Goal: Information Seeking & Learning: Learn about a topic

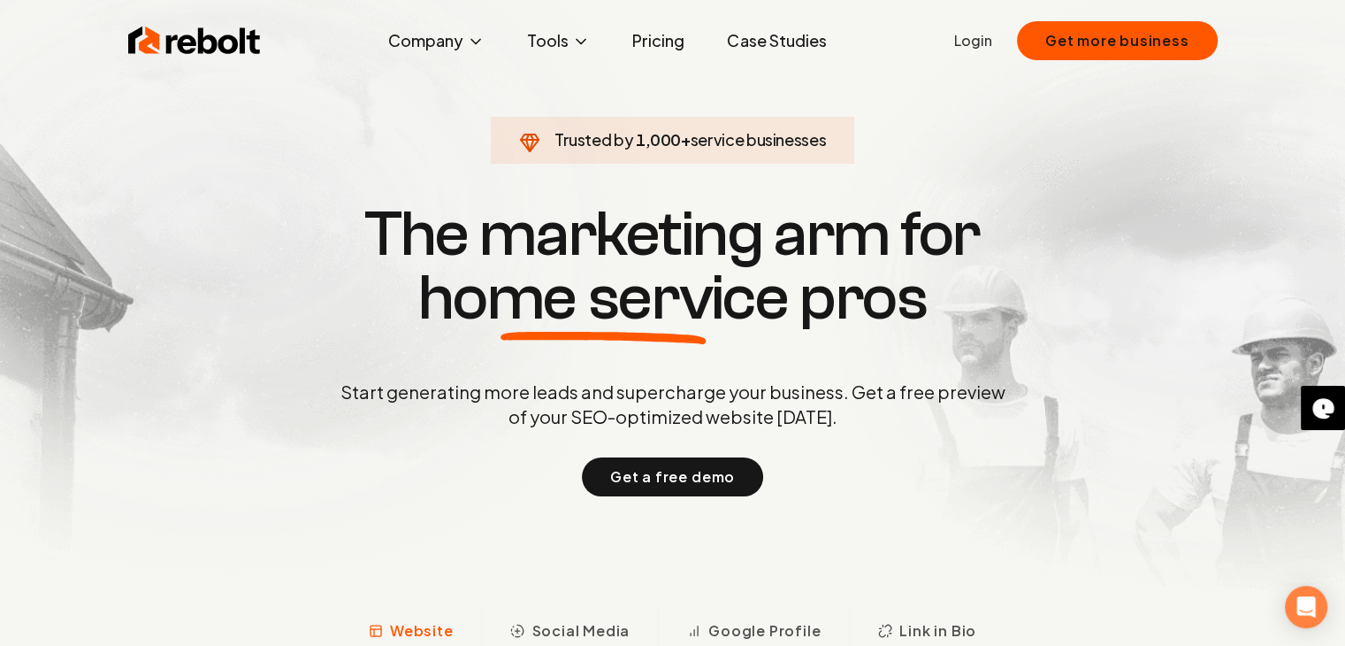
click at [652, 36] on link "Pricing" at bounding box center [658, 40] width 80 height 35
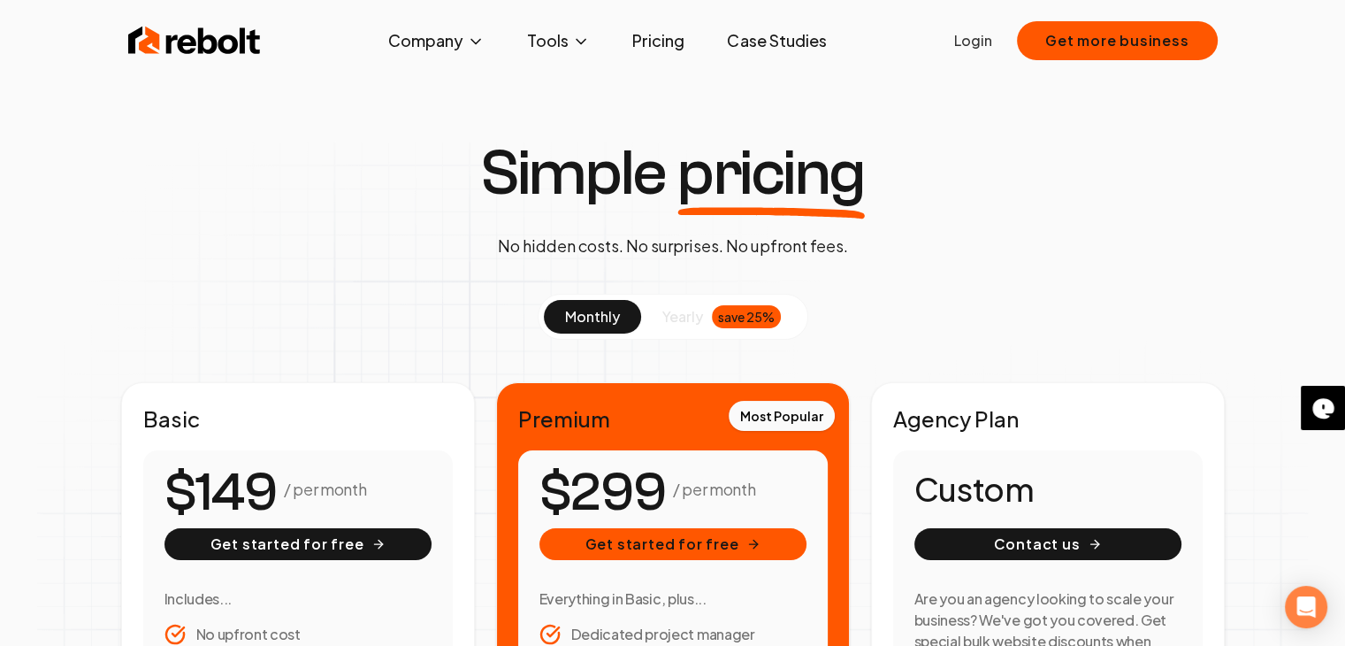
click at [782, 43] on link "Case Studies" at bounding box center [776, 40] width 127 height 35
